Goal: Find specific page/section: Find specific page/section

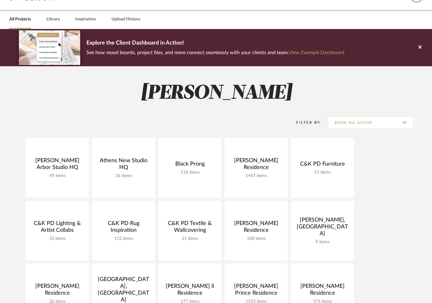
scroll to position [32, 0]
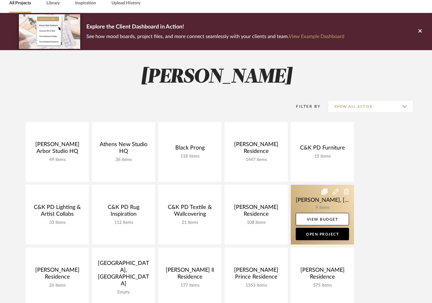
click at [315, 199] on link at bounding box center [322, 215] width 63 height 60
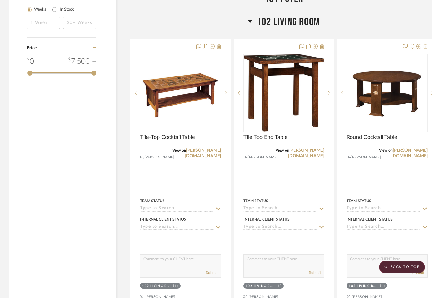
scroll to position [635, 0]
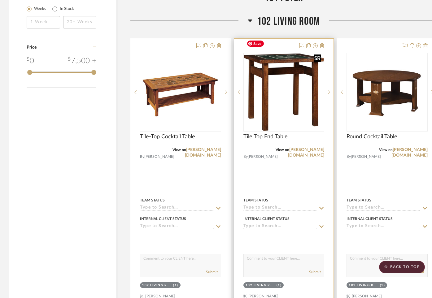
click at [296, 88] on img "0" at bounding box center [284, 92] width 80 height 77
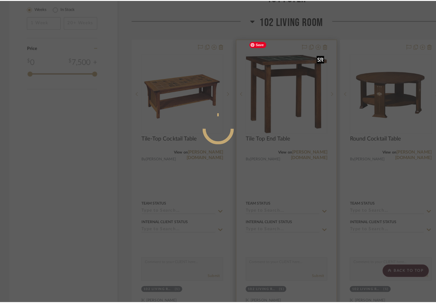
scroll to position [0, 0]
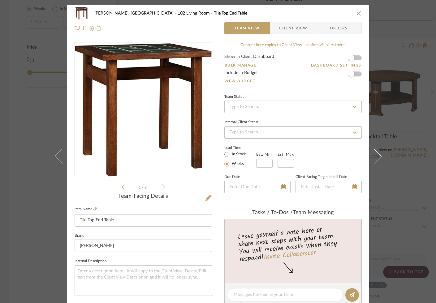
click at [357, 12] on icon "close" at bounding box center [359, 13] width 5 height 5
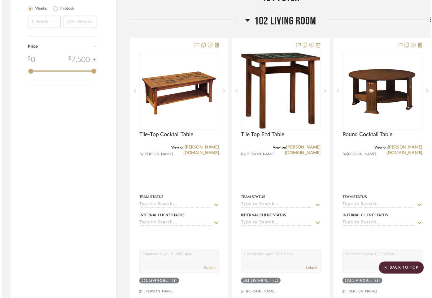
scroll to position [636, 0]
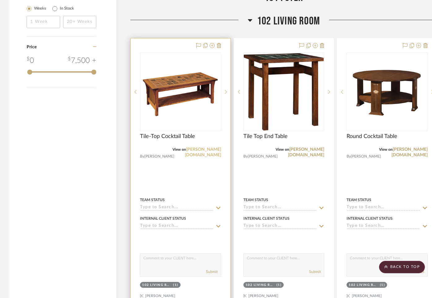
click at [210, 147] on link "[PERSON_NAME][DOMAIN_NAME]" at bounding box center [203, 152] width 36 height 10
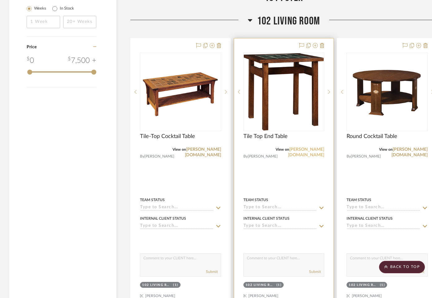
click at [311, 147] on link "[PERSON_NAME][DOMAIN_NAME]" at bounding box center [306, 152] width 36 height 10
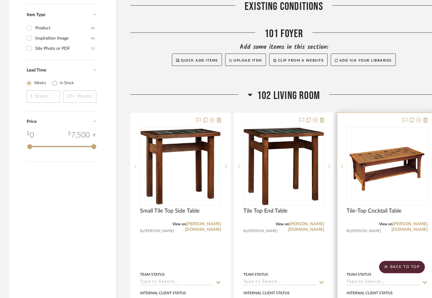
scroll to position [544, 0]
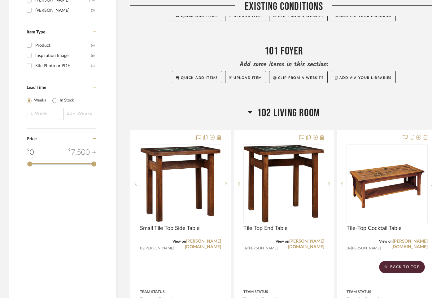
drag, startPoint x: 391, startPoint y: 67, endPoint x: 432, endPoint y: 37, distance: 50.6
